Goal: Task Accomplishment & Management: Use online tool/utility

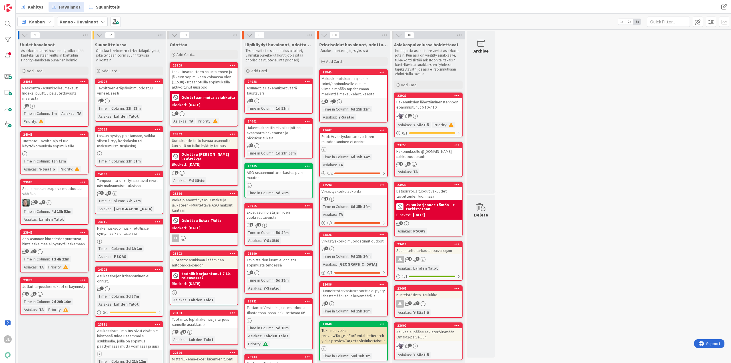
click at [63, 95] on div "Reskontra - Asumisoikeumaksut: Indeksi puuttuu palautettavasta määrästä" at bounding box center [54, 93] width 67 height 18
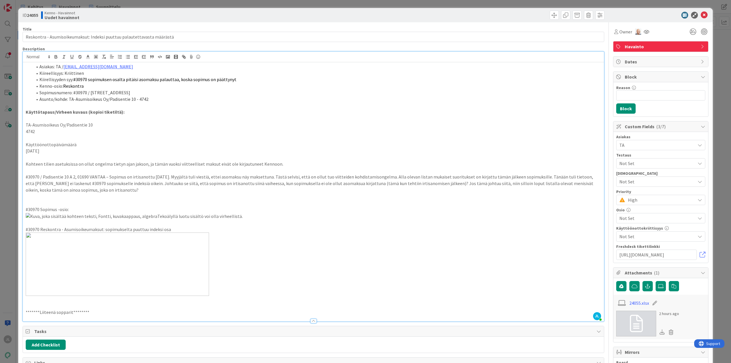
click at [244, 64] on ol "Asiakas: TA / riitta.lapinlampi@ta.fi Kiireellisyys: Kriittinen Kiirellisyyden …" at bounding box center [313, 82] width 575 height 39
drag, startPoint x: 702, startPoint y: 15, endPoint x: 679, endPoint y: 19, distance: 23.5
click at [702, 15] on icon at bounding box center [704, 15] width 7 height 7
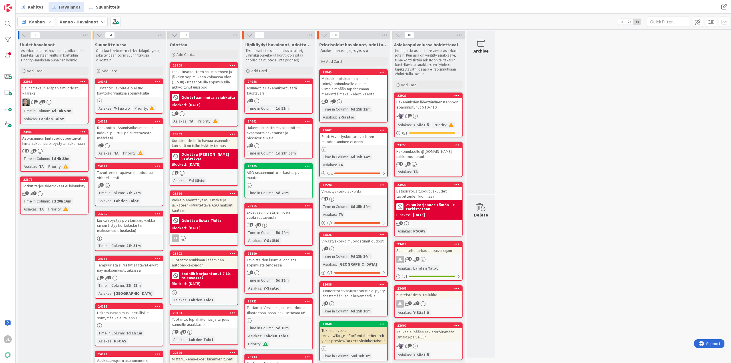
click at [69, 144] on div "Aso-asunnon hintatiedot puuttuvat, hintalaskelmaa ei pystytä laskemaan" at bounding box center [54, 140] width 67 height 13
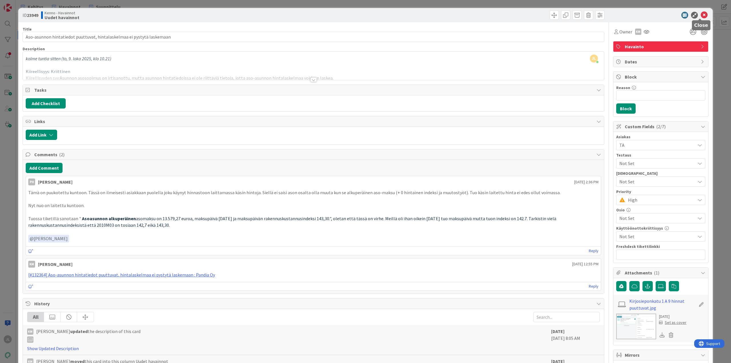
click at [701, 15] on icon at bounding box center [704, 15] width 7 height 7
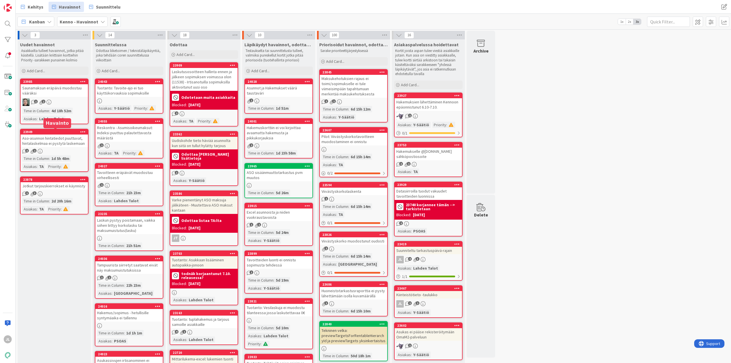
click at [69, 136] on div "Aso-asunnon hintatiedot puuttuvat, hintalaskelmaa ei pystytä laskemaan" at bounding box center [54, 140] width 67 height 13
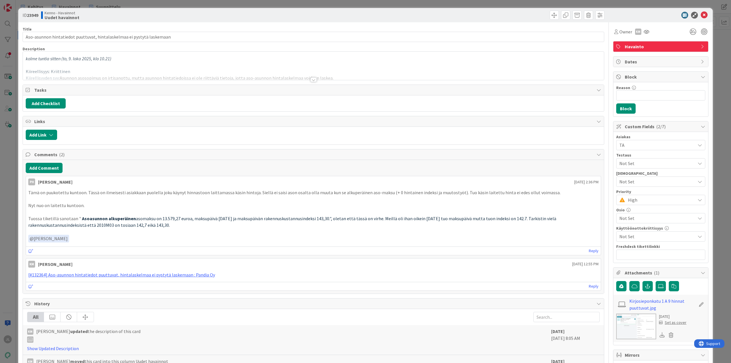
click at [187, 73] on div at bounding box center [313, 72] width 581 height 15
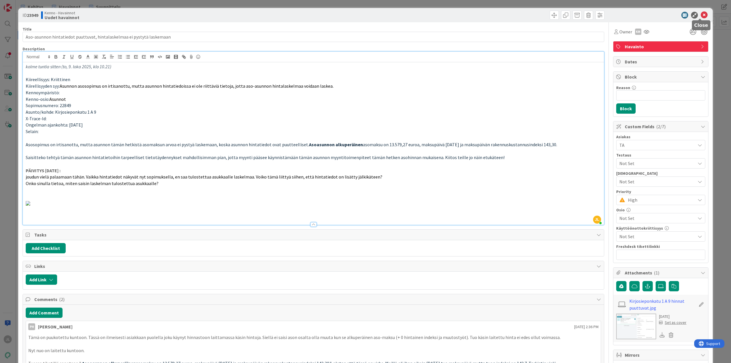
drag, startPoint x: 702, startPoint y: 16, endPoint x: 576, endPoint y: 50, distance: 130.8
click at [702, 16] on icon at bounding box center [704, 15] width 7 height 7
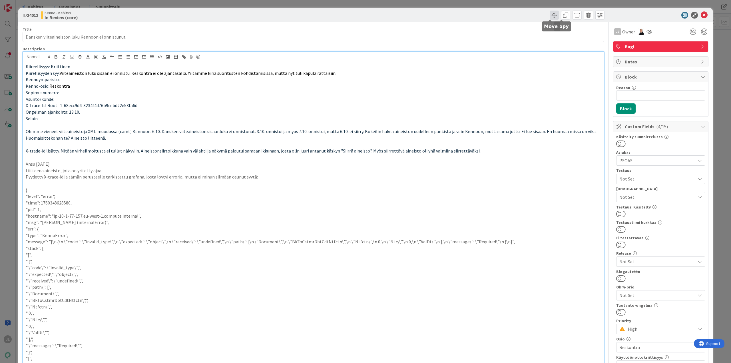
click at [552, 12] on span at bounding box center [554, 15] width 9 height 9
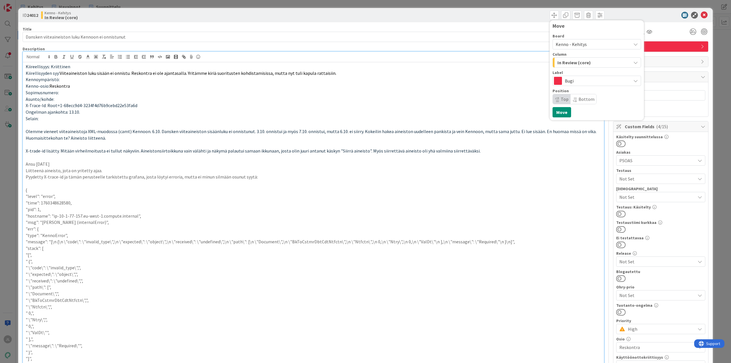
click at [594, 64] on div "In Review (core)" at bounding box center [593, 62] width 75 height 9
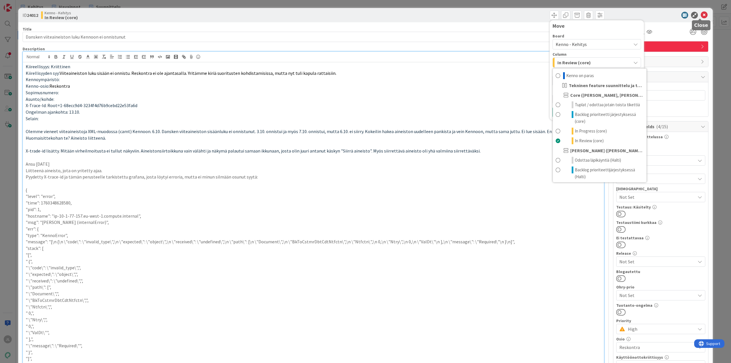
click at [701, 13] on icon at bounding box center [704, 15] width 7 height 7
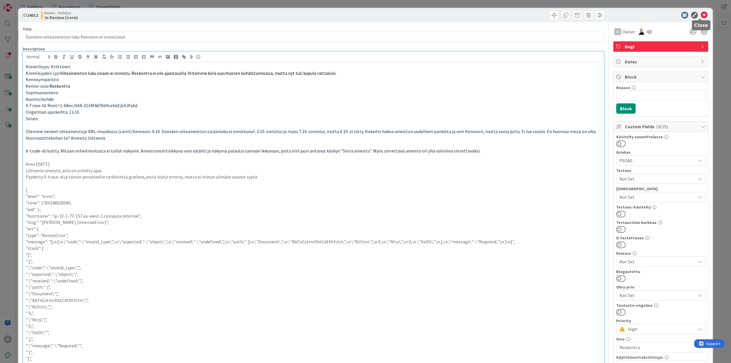
click at [701, 13] on div "Kehitys Havainnot Suunnittelu Kehitys Havainnot Suunnittelu" at bounding box center [373, 7] width 715 height 14
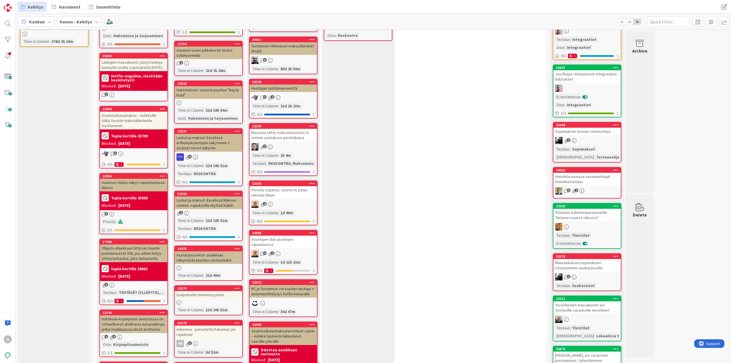
scroll to position [114, 0]
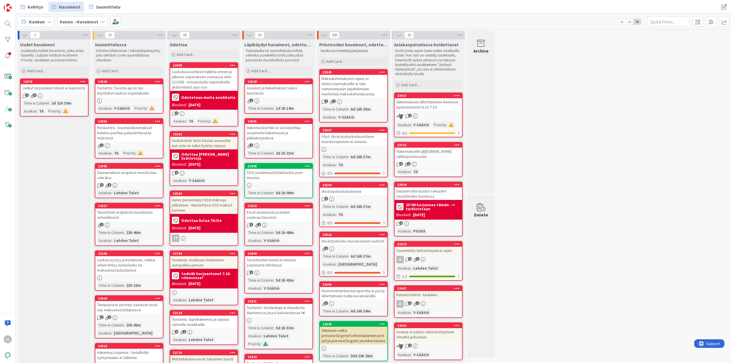
click at [52, 89] on div "Jotkut tarjouskierrokset ei käynnisty" at bounding box center [54, 87] width 67 height 7
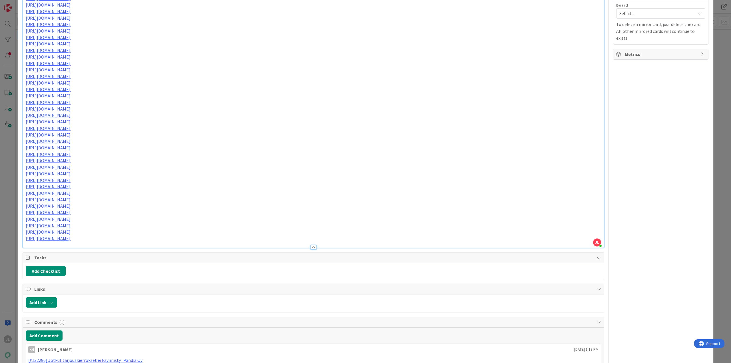
scroll to position [493, 0]
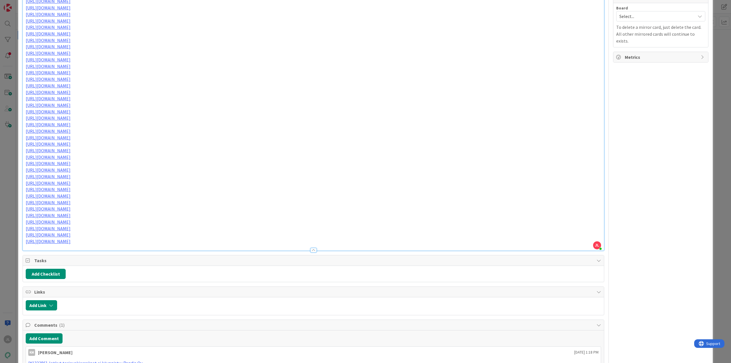
click at [95, 229] on link "https://pandiaoy.slack.com/archives/C04HY5JB78F/p1759832468793539" at bounding box center [80, 228] width 39 height 7
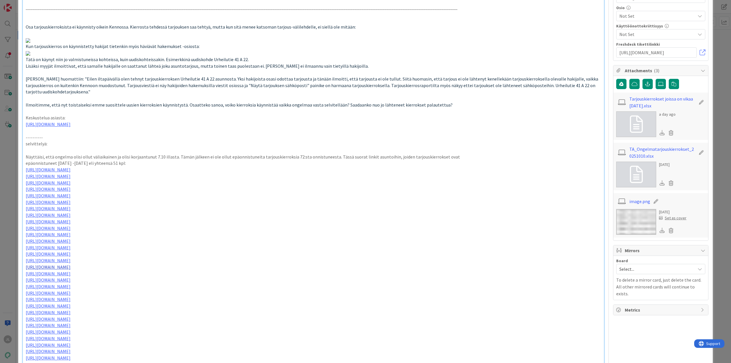
scroll to position [228, 0]
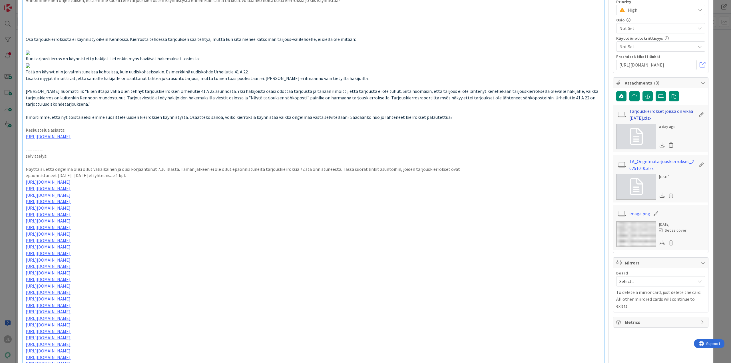
click at [646, 111] on link "Tarjouskierrokset joissa on vikaa 10.10.2025.xlsx" at bounding box center [662, 115] width 66 height 14
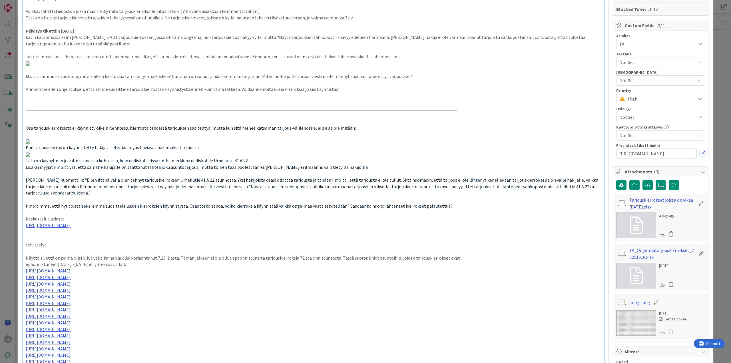
scroll to position [0, 0]
